Goal: Information Seeking & Learning: Learn about a topic

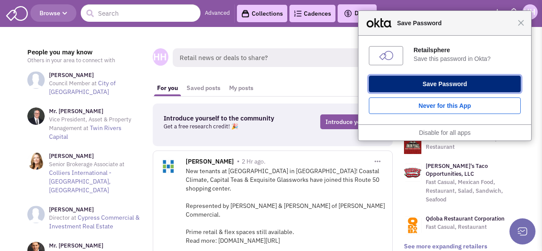
click at [464, 83] on button "Save Password" at bounding box center [445, 84] width 152 height 17
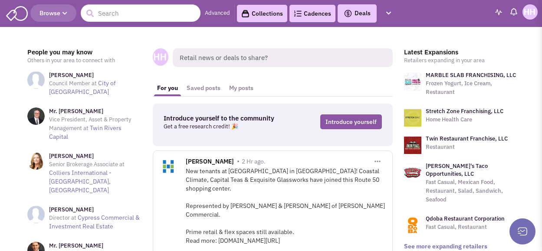
drag, startPoint x: 427, startPoint y: 59, endPoint x: 426, endPoint y: 51, distance: 7.9
click at [427, 58] on p "Retailers expanding in your area" at bounding box center [461, 60] width 115 height 9
click at [425, 48] on h3 "Latest Expansions" at bounding box center [461, 52] width 115 height 8
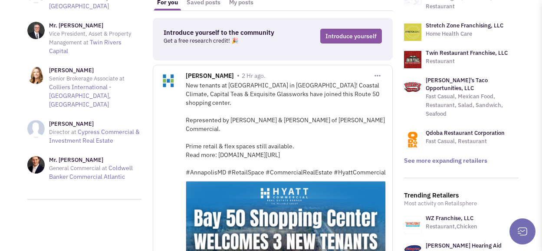
scroll to position [87, 0]
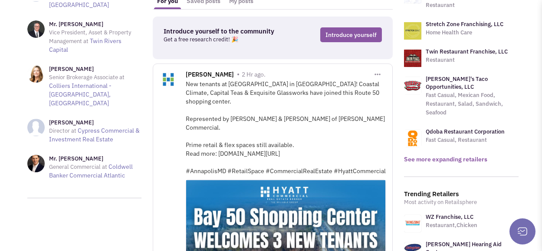
click at [439, 155] on link "See more expanding retailers" at bounding box center [445, 159] width 83 height 8
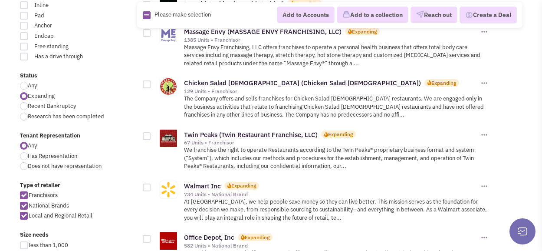
scroll to position [261, 0]
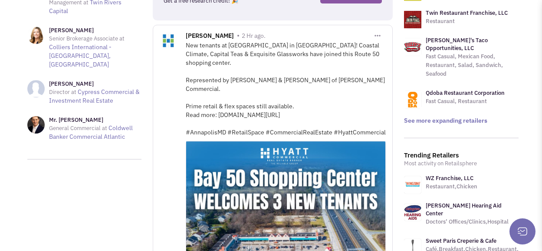
scroll to position [130, 0]
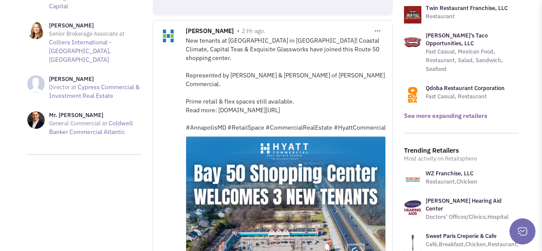
click at [428, 112] on link "See more expanding retailers" at bounding box center [445, 116] width 83 height 8
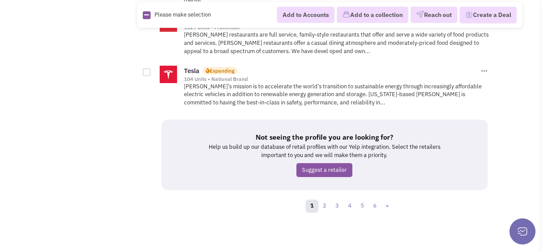
scroll to position [1223, 0]
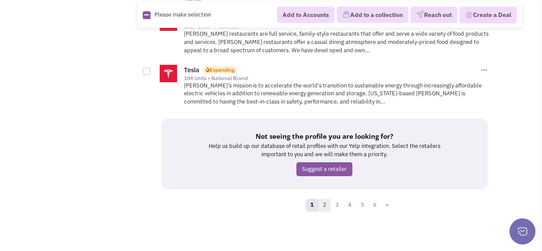
click at [321, 204] on link "2" at bounding box center [324, 204] width 13 height 13
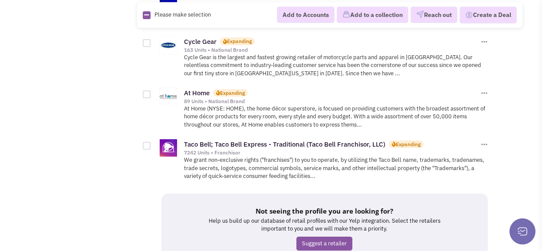
scroll to position [1183, 0]
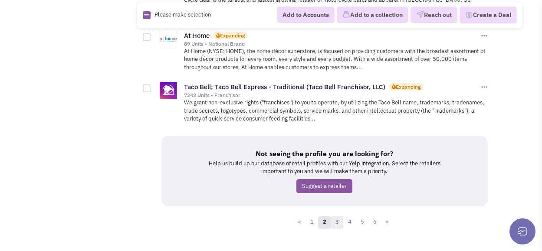
click at [336, 215] on link "3" at bounding box center [337, 221] width 13 height 13
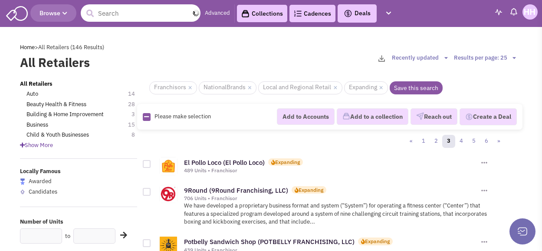
click at [129, 5] on input "text" at bounding box center [141, 12] width 120 height 17
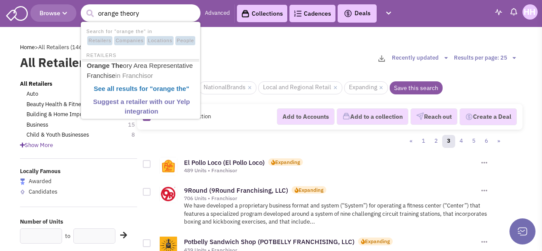
type input "orange theory"
click at [83, 7] on button "submit" at bounding box center [89, 13] width 13 height 13
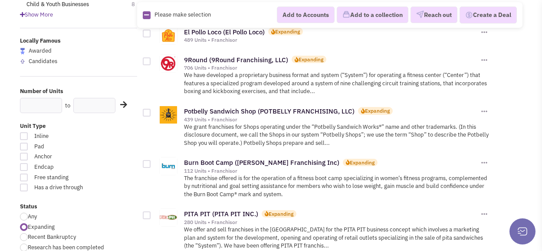
scroll to position [87, 0]
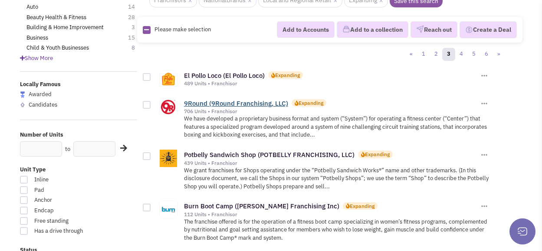
click at [243, 104] on link "9Round (9Round Franchising, LLC)" at bounding box center [236, 103] width 104 height 8
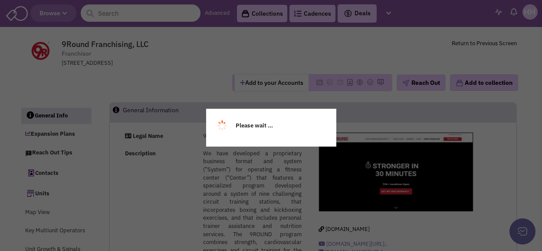
select select
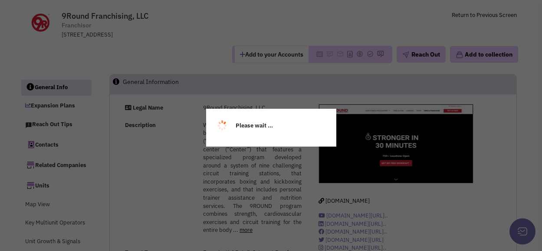
select select
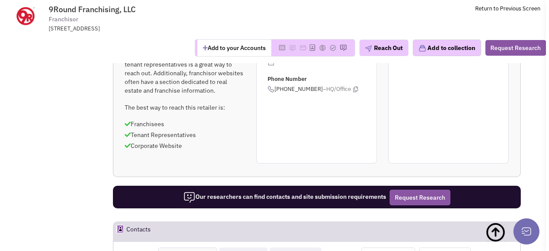
scroll to position [628, 0]
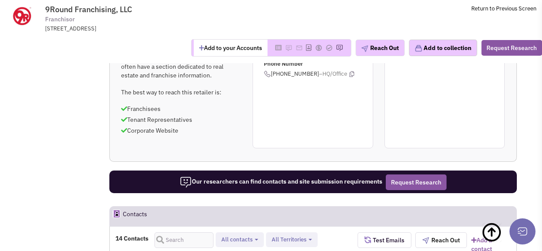
click at [386, 174] on div "Our researchers can find contacts and site submission requirements Request Rese…" at bounding box center [313, 182] width 400 height 16
click at [391, 174] on button "Request Research" at bounding box center [416, 182] width 61 height 16
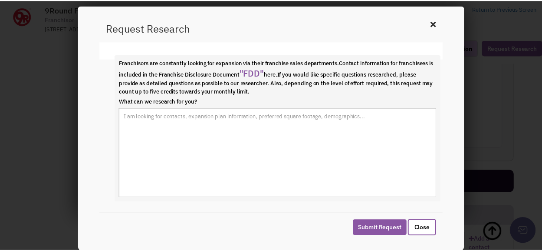
scroll to position [61, 0]
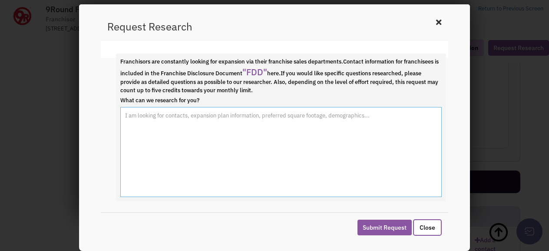
click at [268, 119] on textarea "What can we research for you?" at bounding box center [280, 152] width 321 height 90
click at [439, 17] on icon at bounding box center [438, 22] width 10 height 13
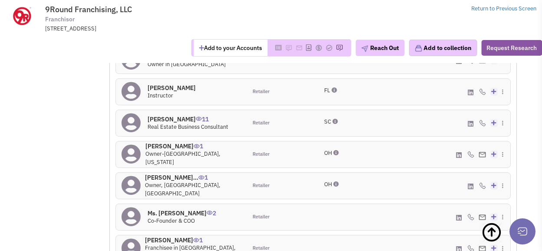
scroll to position [932, 0]
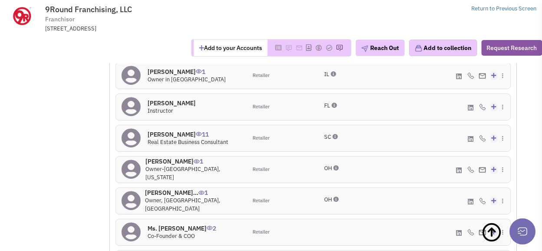
click at [157, 130] on h4 "Ashley Wells 11" at bounding box center [188, 134] width 81 height 8
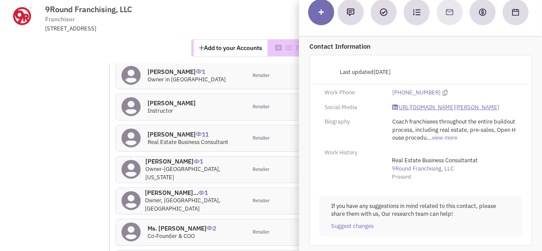
scroll to position [78, 0]
click at [411, 89] on link "(864) 962-4600" at bounding box center [417, 93] width 48 height 8
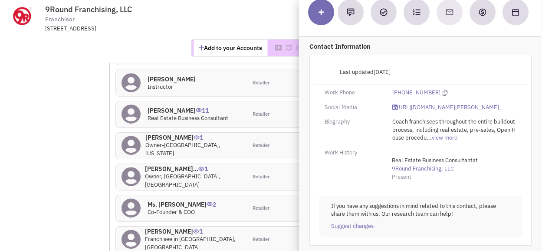
scroll to position [975, 0]
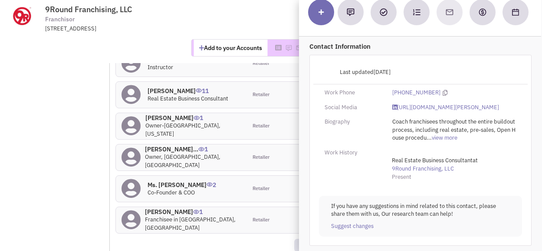
click at [399, 175] on span "Present" at bounding box center [402, 176] width 20 height 7
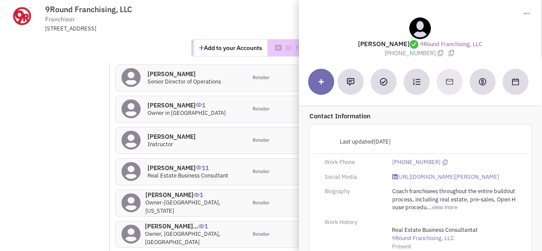
scroll to position [932, 0]
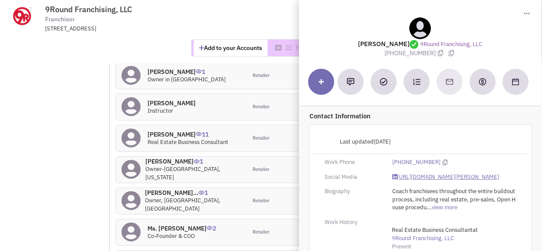
click at [412, 179] on link "https://www.linkedin.com/in/ashley-wells-94b304166/" at bounding box center [446, 177] width 107 height 8
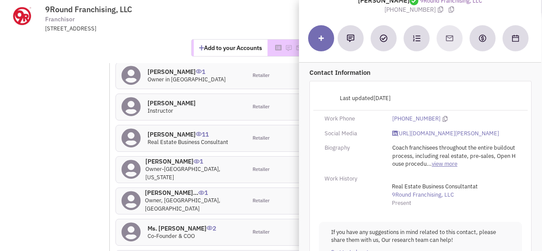
click at [442, 168] on link "view more" at bounding box center [445, 164] width 26 height 8
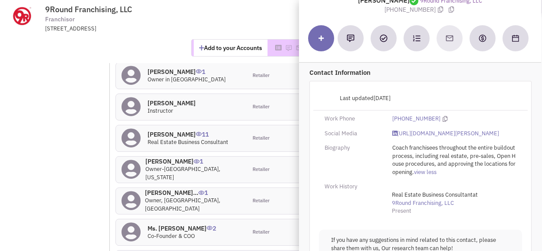
scroll to position [0, 0]
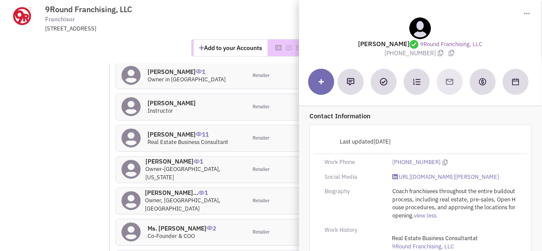
click at [251, 17] on span "9Round Franchising, LLC Franchisor 847 NE Main Street, Simpsonville, SC, 29681" at bounding box center [158, 19] width 227 height 28
click at [205, 21] on span "9Round Franchising, LLC Franchisor 847 NE Main Street, Simpsonville, SC, 29681" at bounding box center [158, 19] width 227 height 28
click at [159, 25] on div "847 NE Main Street, Simpsonville, SC, 29681" at bounding box center [158, 29] width 227 height 8
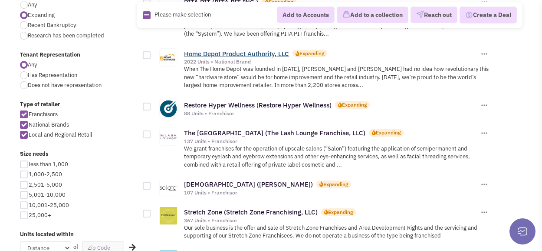
scroll to position [347, 0]
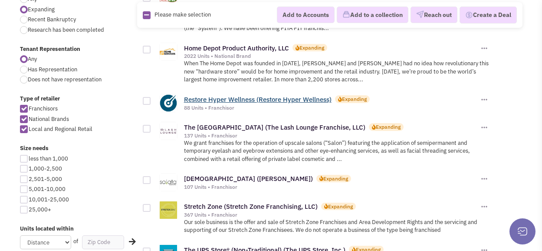
click at [262, 99] on link "Restore Hyper Wellness (Restore Hyper Wellness)" at bounding box center [258, 99] width 148 height 8
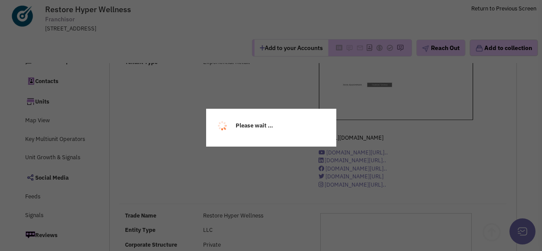
scroll to position [43, 0]
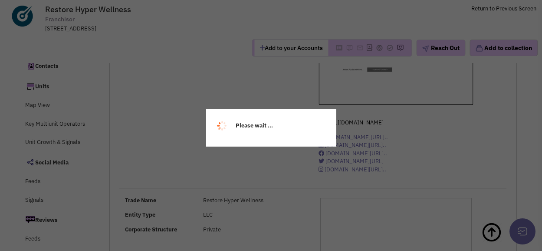
select select
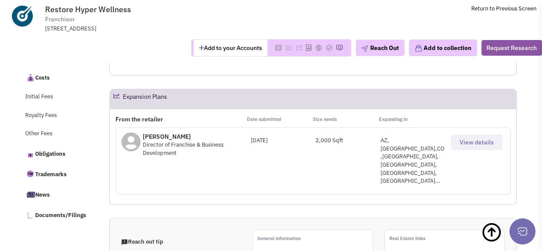
scroll to position [391, 0]
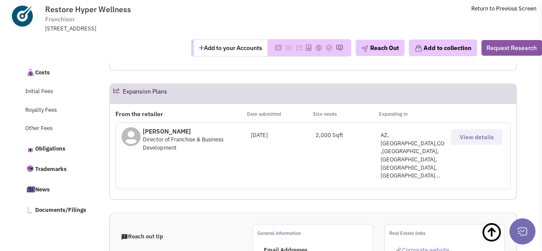
click at [466, 142] on button "View details" at bounding box center [477, 137] width 52 height 16
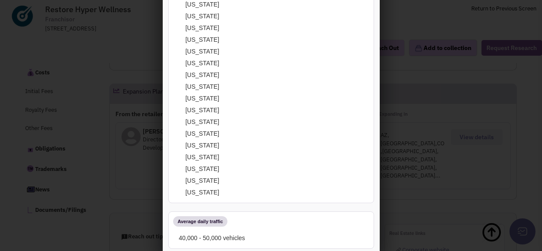
scroll to position [130, 0]
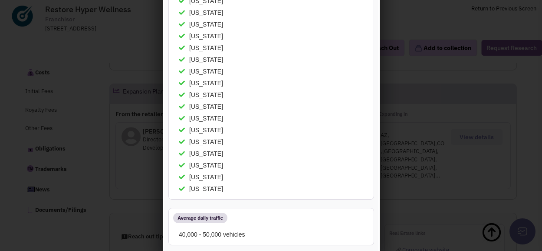
click at [493, 108] on div at bounding box center [271, 125] width 542 height 251
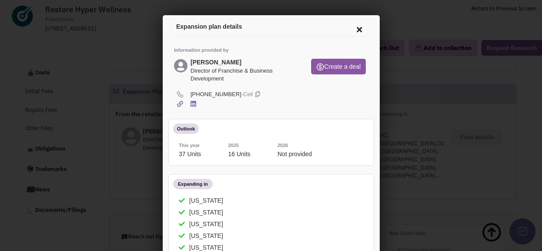
scroll to position [4, 0]
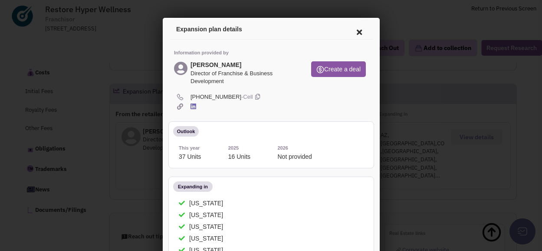
click at [349, 32] on icon at bounding box center [358, 30] width 18 height 21
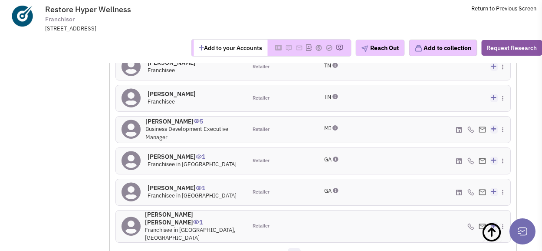
scroll to position [1000, 0]
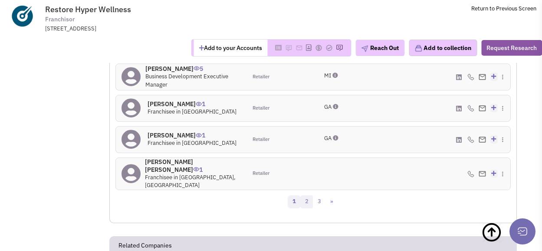
click at [304, 195] on link "2" at bounding box center [307, 201] width 13 height 13
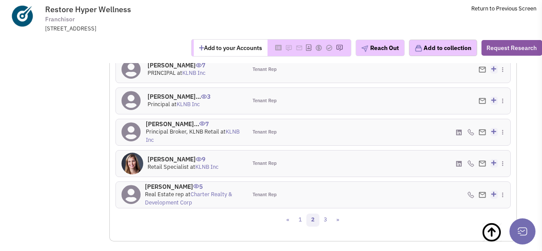
scroll to position [933, 0]
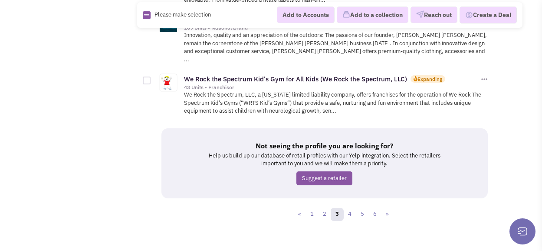
scroll to position [1199, 0]
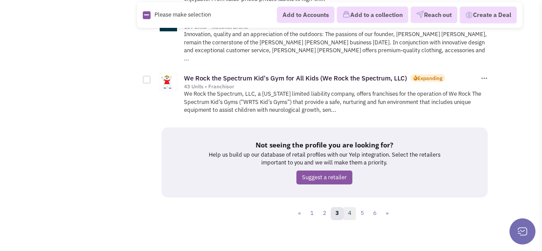
click at [350, 207] on link "4" at bounding box center [350, 213] width 13 height 13
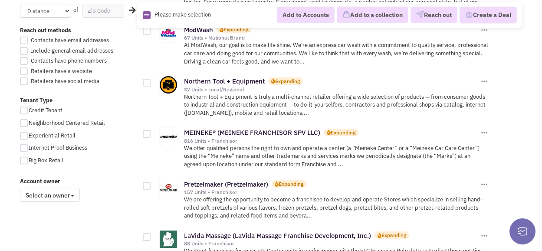
scroll to position [565, 0]
